Goal: Find specific page/section: Find specific page/section

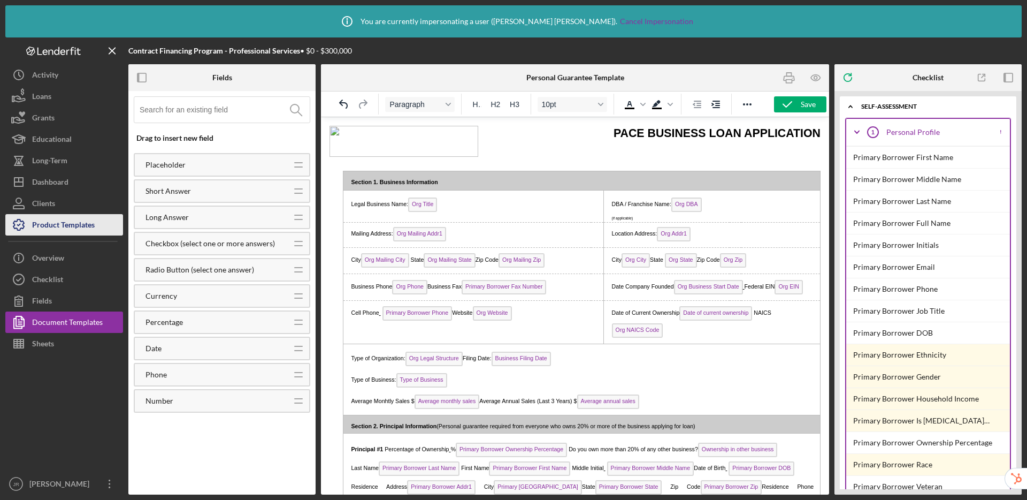
click at [93, 227] on div "Product Templates" at bounding box center [63, 226] width 63 height 24
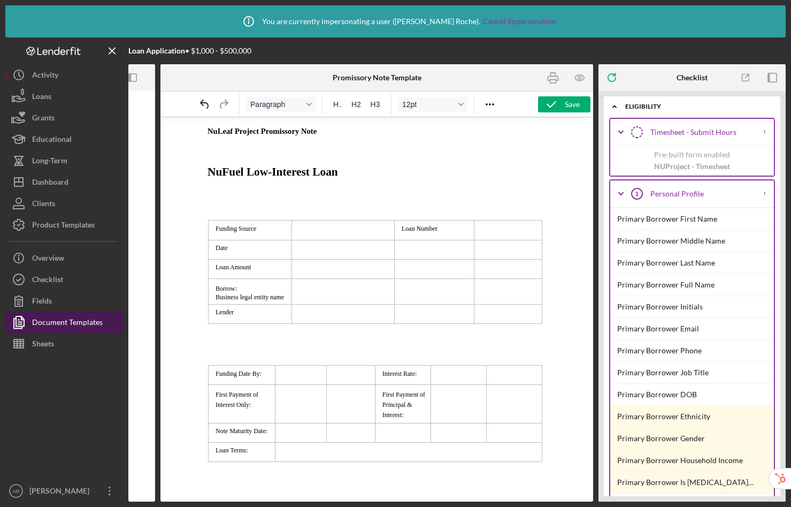
scroll to position [3458, 0]
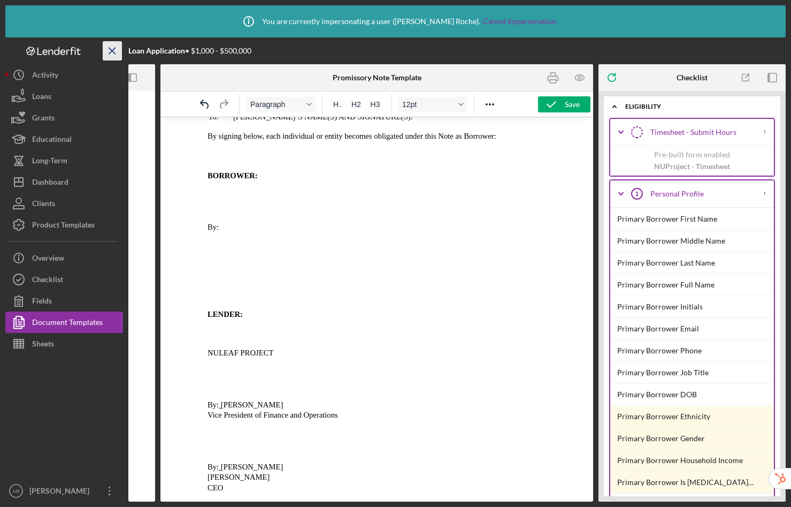
click at [106, 50] on icon "Icon/Menu Close" at bounding box center [113, 51] width 24 height 24
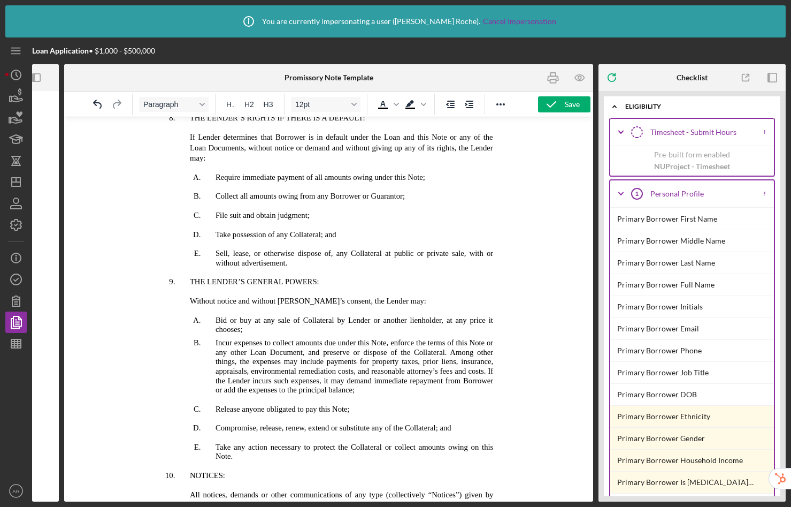
scroll to position [2189, 0]
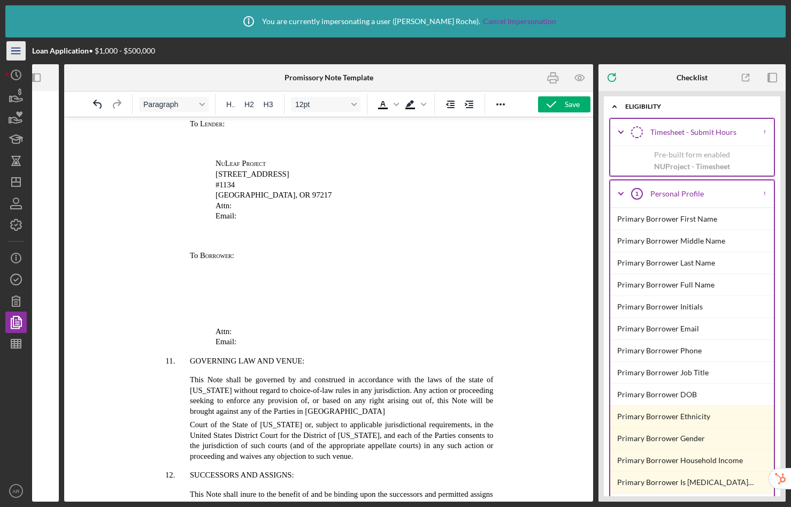
click at [14, 57] on icon "Icon/Menu" at bounding box center [16, 51] width 24 height 24
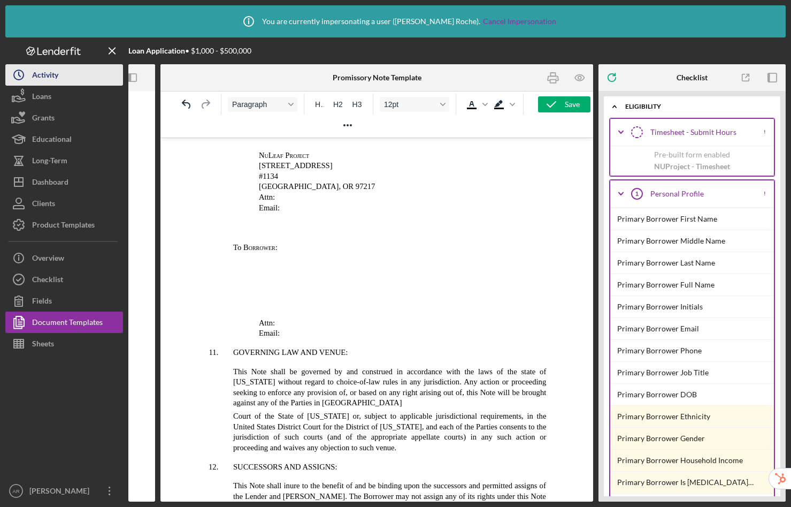
scroll to position [2169, 0]
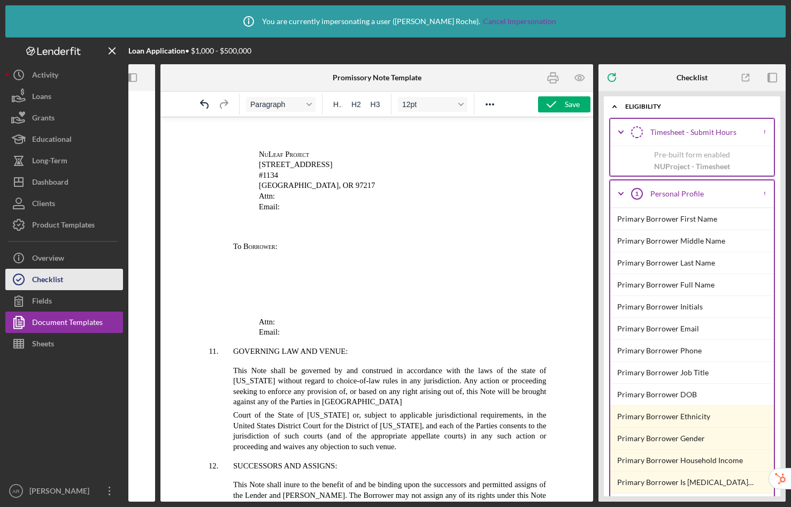
click at [57, 285] on div "Checklist" at bounding box center [47, 281] width 31 height 24
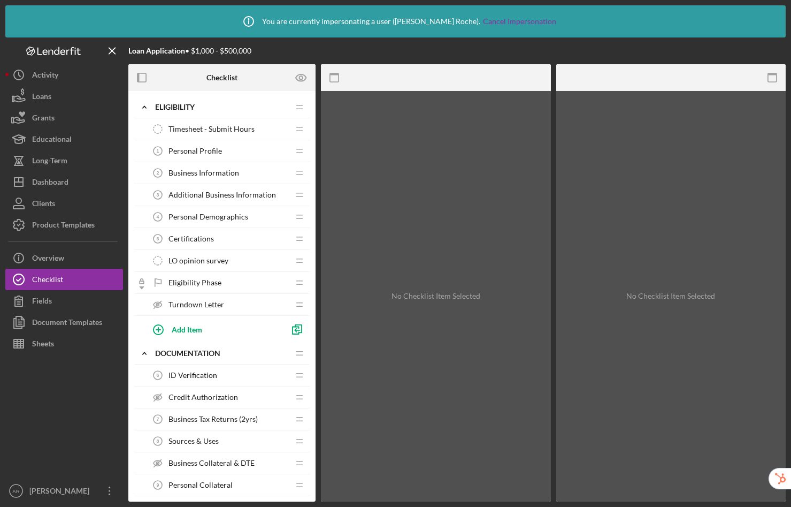
scroll to position [879, 0]
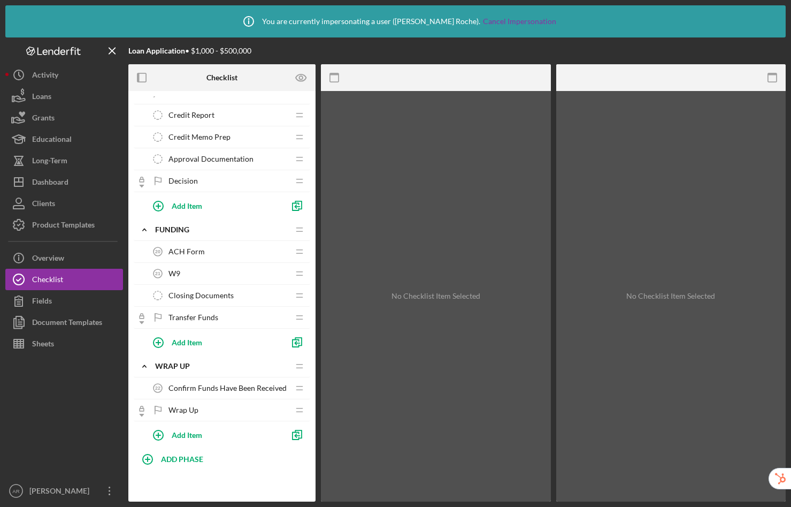
click at [208, 270] on div "W9 21 W9" at bounding box center [218, 273] width 142 height 21
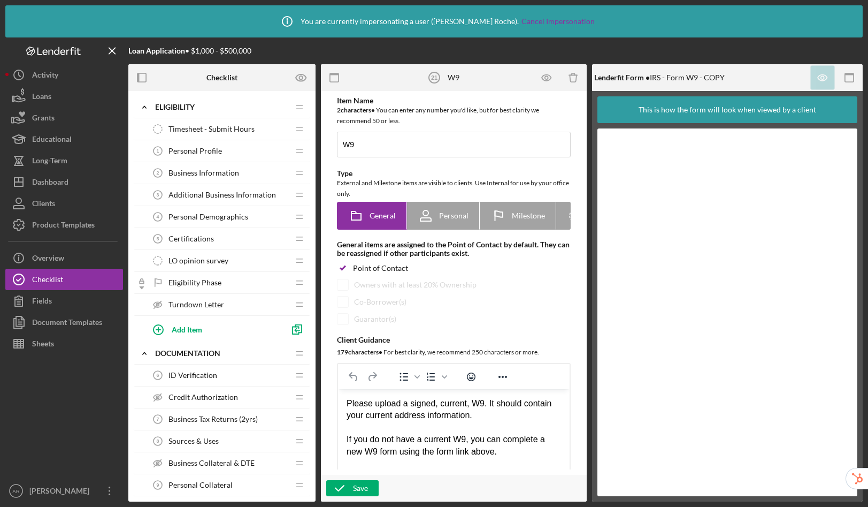
scroll to position [879, 0]
